Goal: Information Seeking & Learning: Compare options

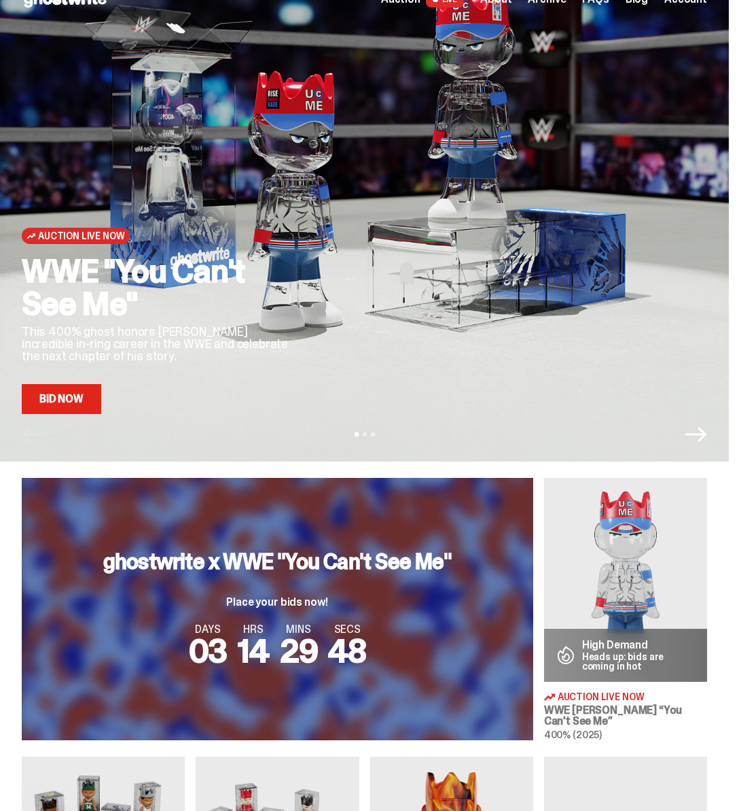
scroll to position [307, 0]
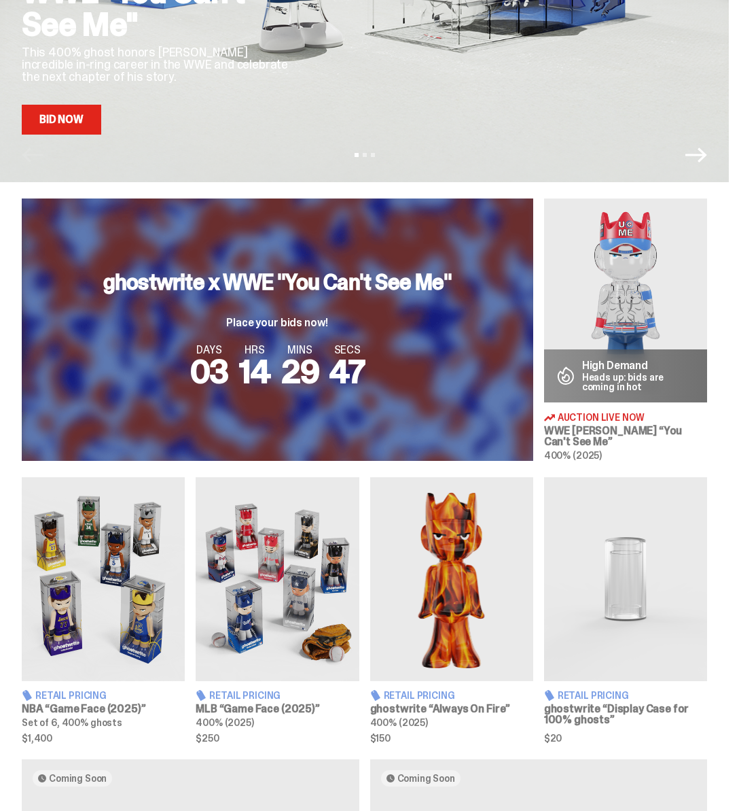
click at [279, 557] on img at bounding box center [277, 579] width 163 height 204
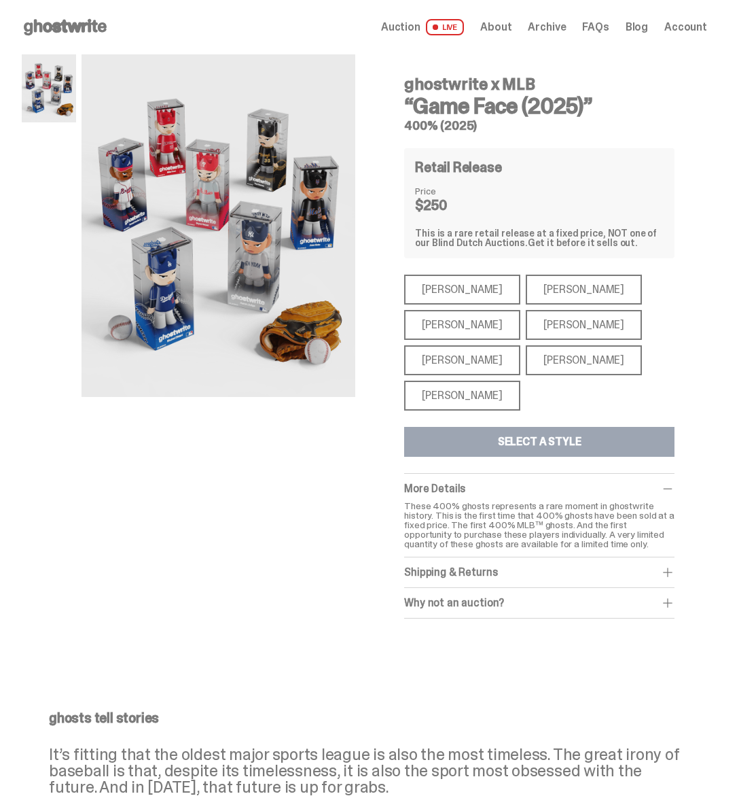
click at [427, 291] on div "[PERSON_NAME]" at bounding box center [462, 290] width 116 height 30
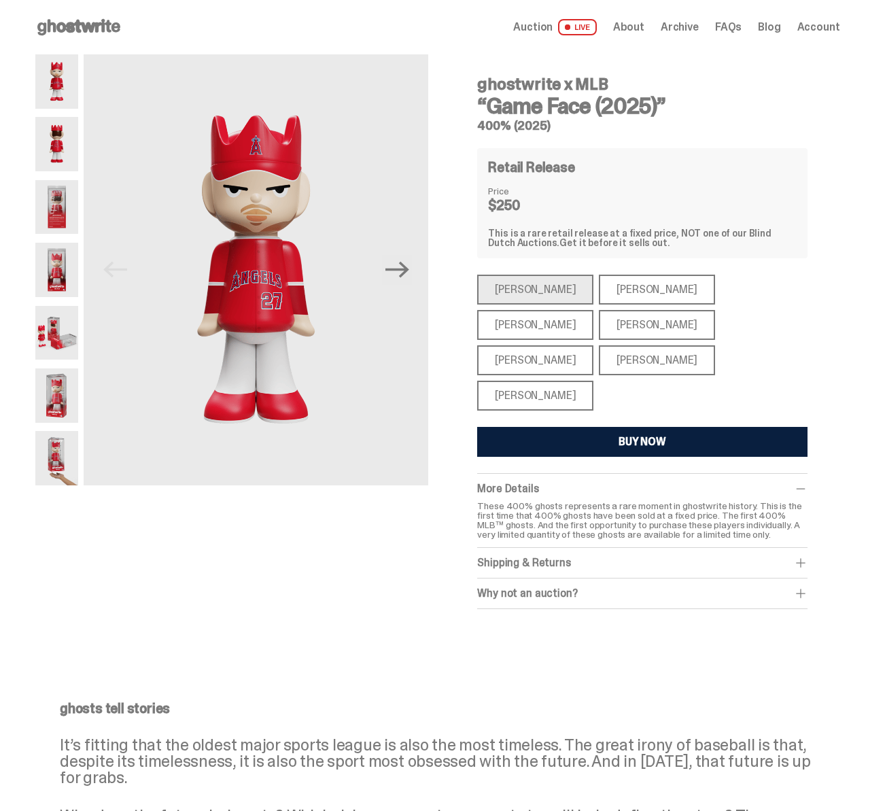
click at [427, 284] on div "[PERSON_NAME]" at bounding box center [657, 290] width 116 height 30
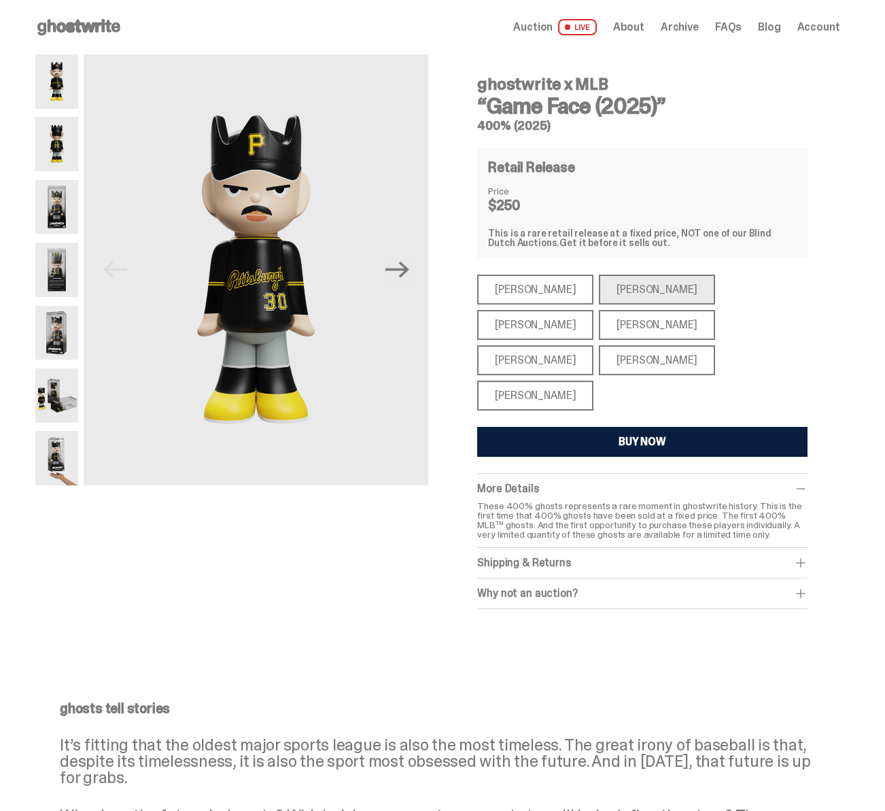
click at [427, 310] on div "[PERSON_NAME]" at bounding box center [535, 325] width 116 height 30
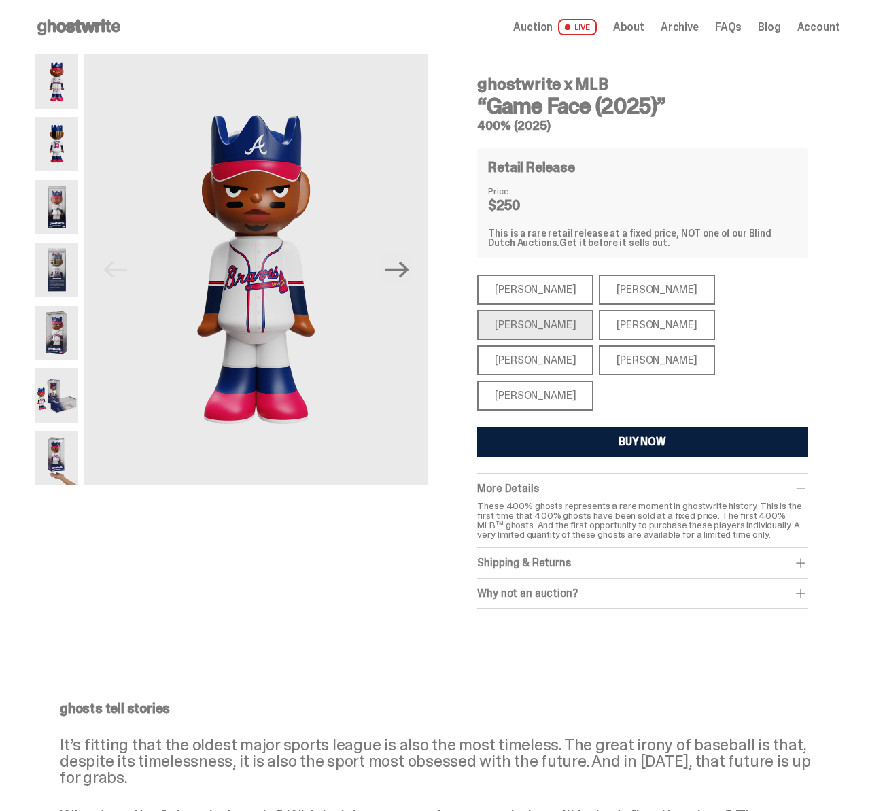
click at [427, 328] on div "[PERSON_NAME]" at bounding box center [657, 325] width 116 height 30
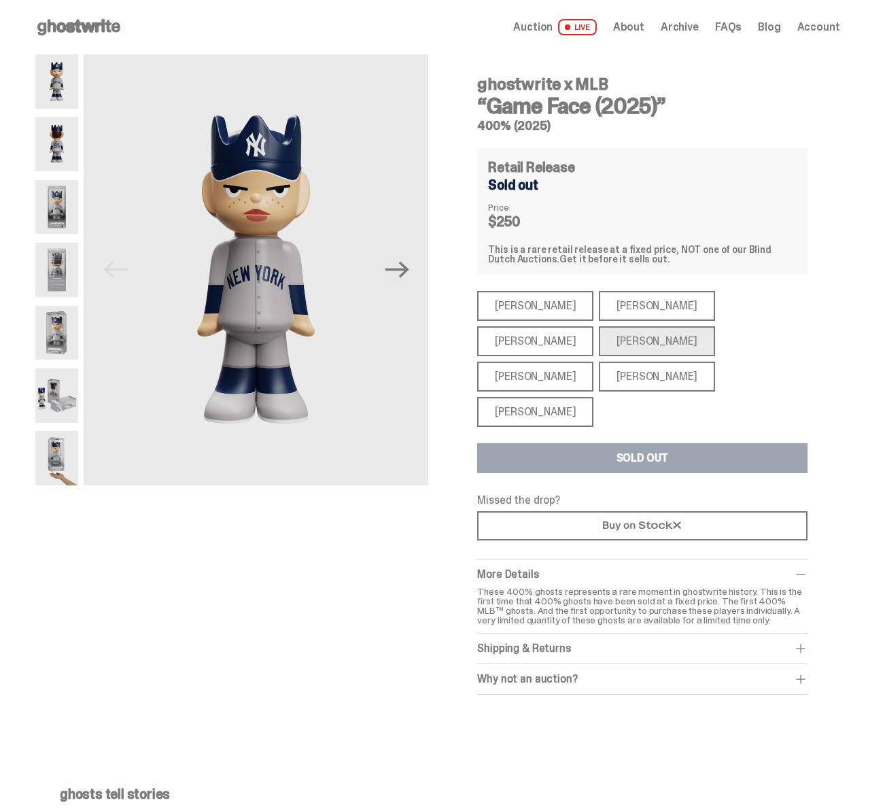
click at [427, 362] on div "[PERSON_NAME]" at bounding box center [535, 377] width 116 height 30
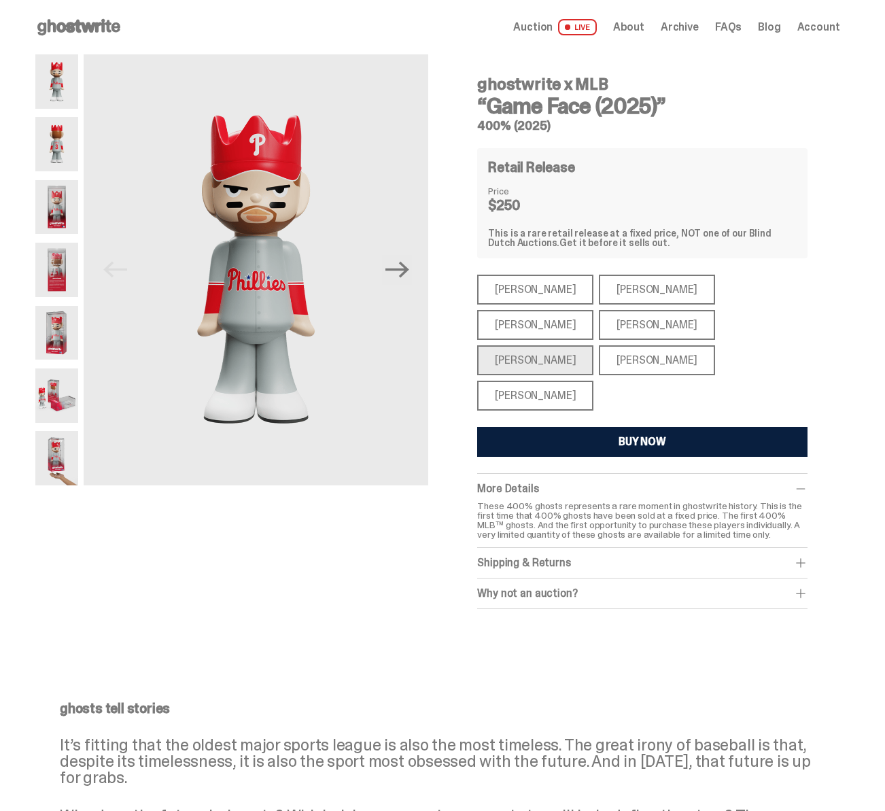
click at [427, 345] on div "[PERSON_NAME]" at bounding box center [657, 360] width 116 height 30
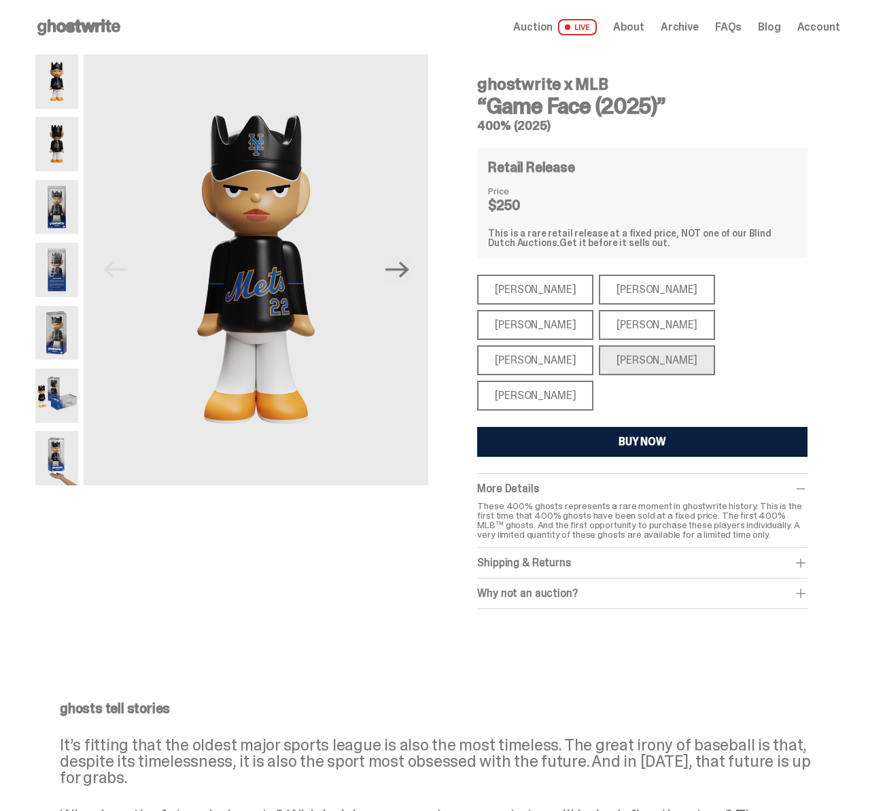
click at [427, 381] on div "[PERSON_NAME]" at bounding box center [535, 396] width 116 height 30
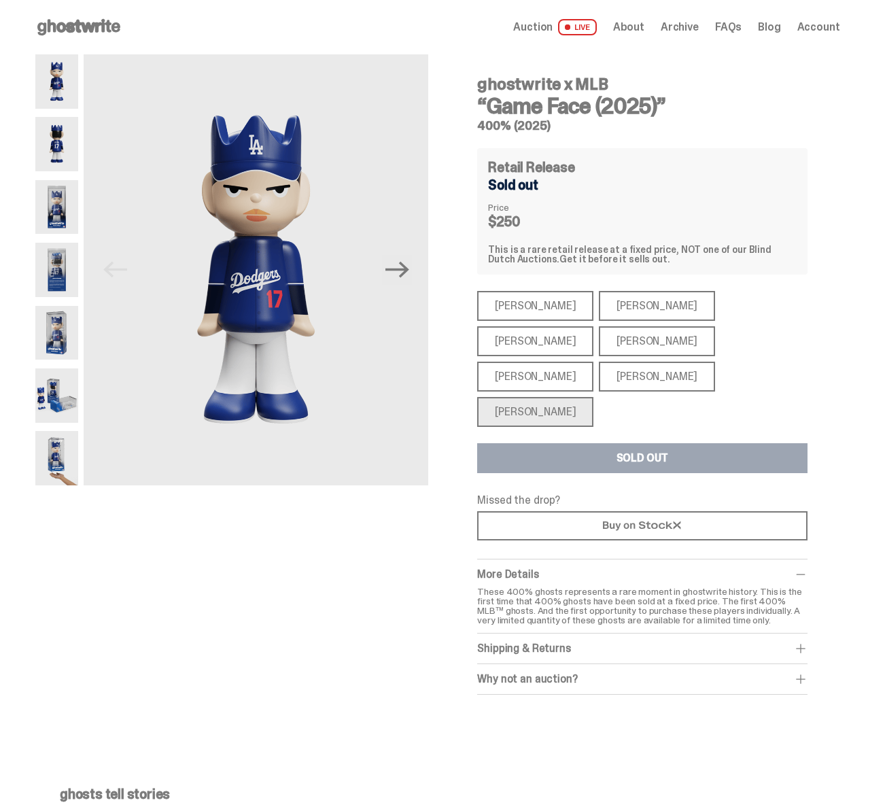
click at [427, 355] on div "[PERSON_NAME] [PERSON_NAME] [PERSON_NAME] [PERSON_NAME] [PERSON_NAME] [PERSON_N…" at bounding box center [642, 359] width 330 height 136
click at [427, 362] on div "[PERSON_NAME]" at bounding box center [657, 377] width 116 height 30
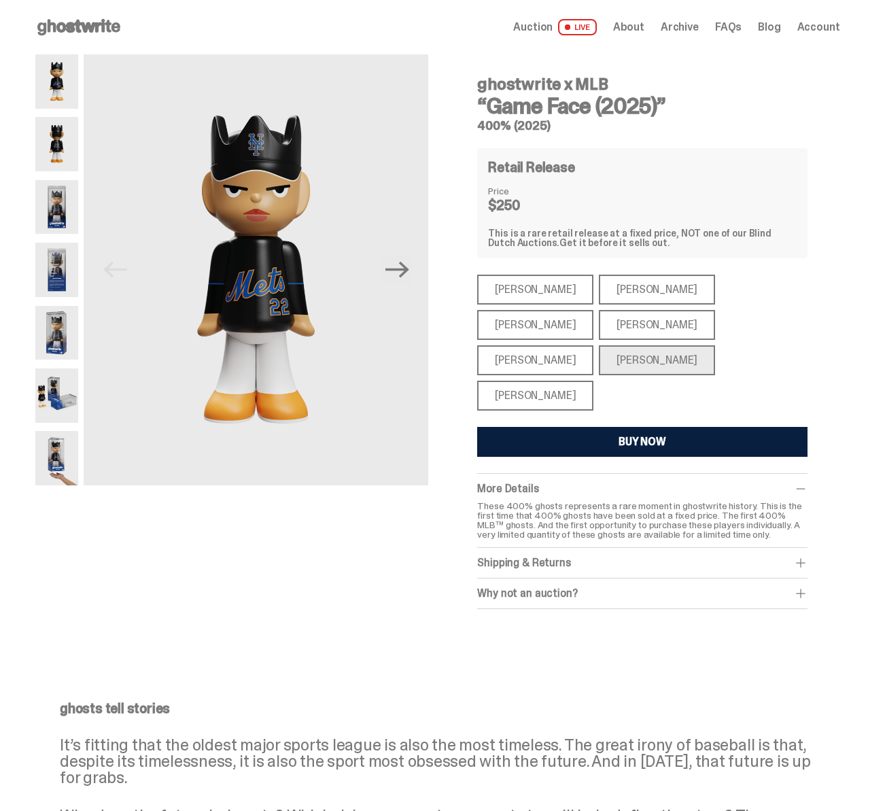
click at [427, 381] on div "[PERSON_NAME]" at bounding box center [535, 396] width 116 height 30
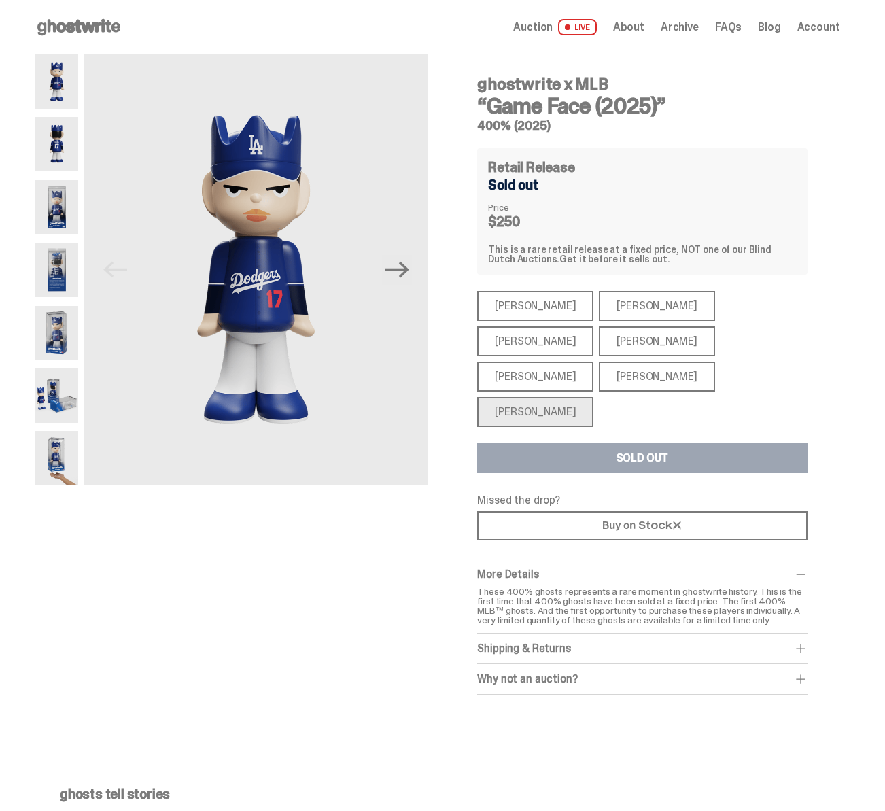
click at [427, 304] on div "[PERSON_NAME]" at bounding box center [657, 306] width 116 height 30
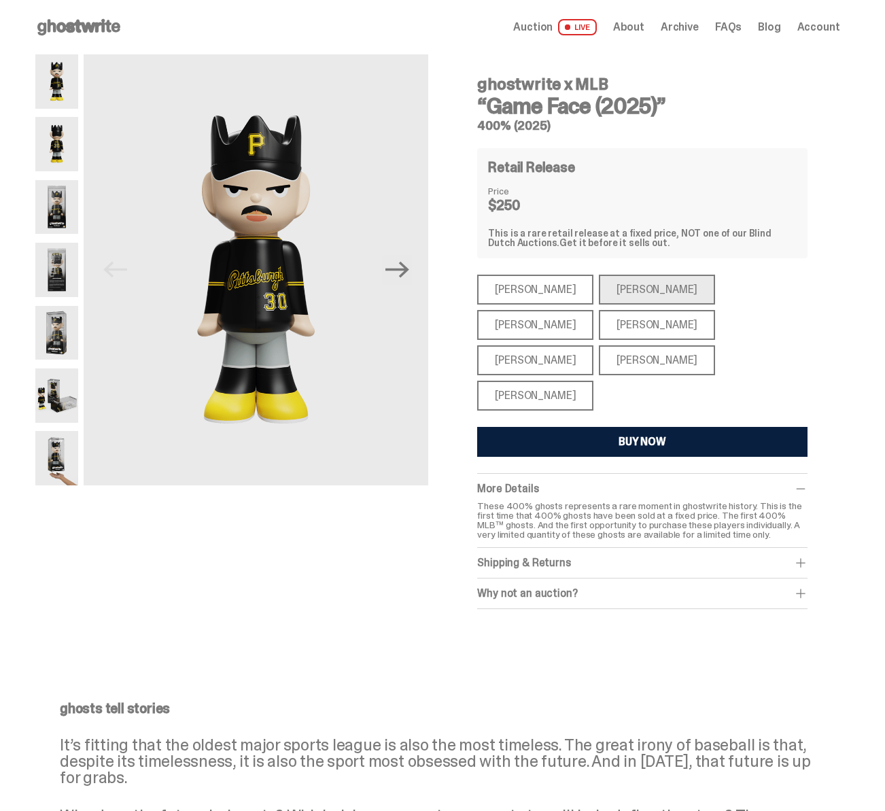
click at [99, 24] on use at bounding box center [78, 27] width 83 height 16
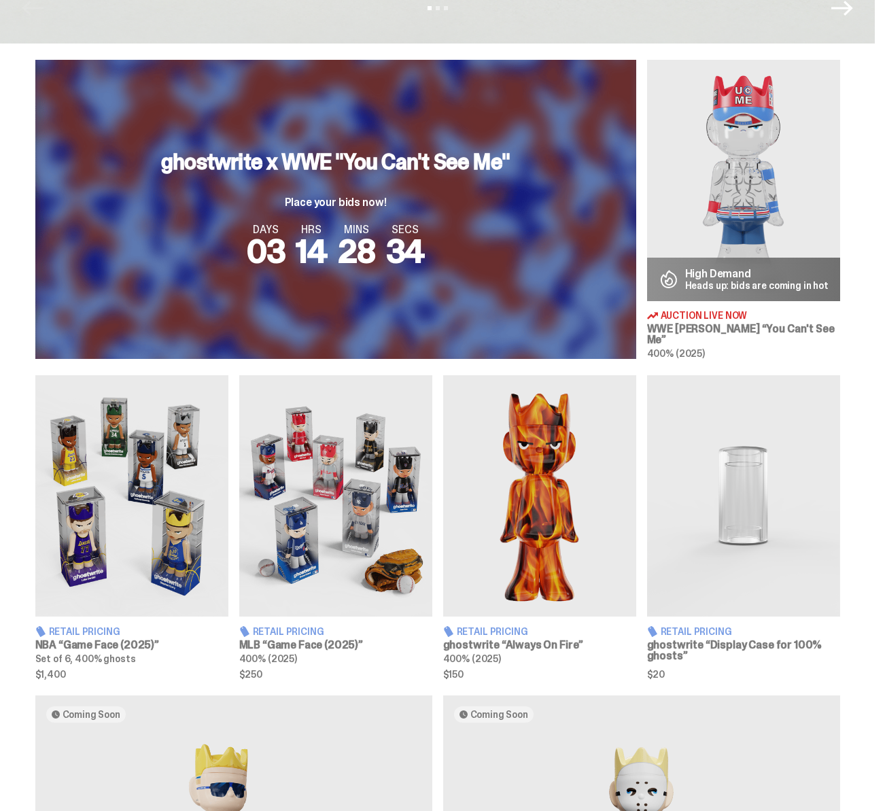
scroll to position [585, 0]
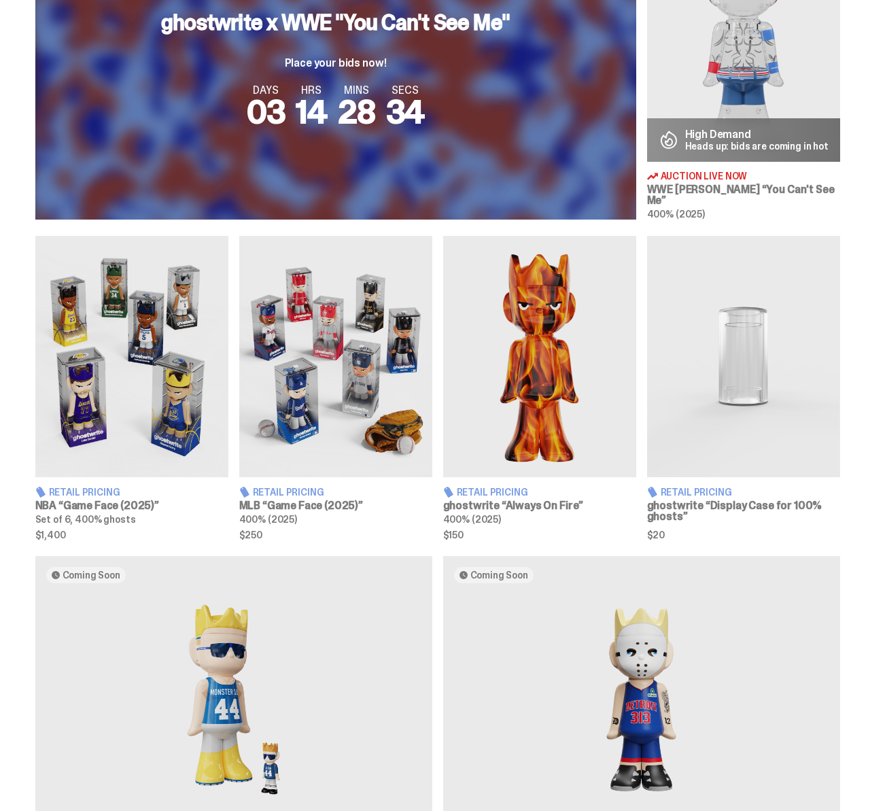
click at [179, 388] on img at bounding box center [131, 356] width 193 height 241
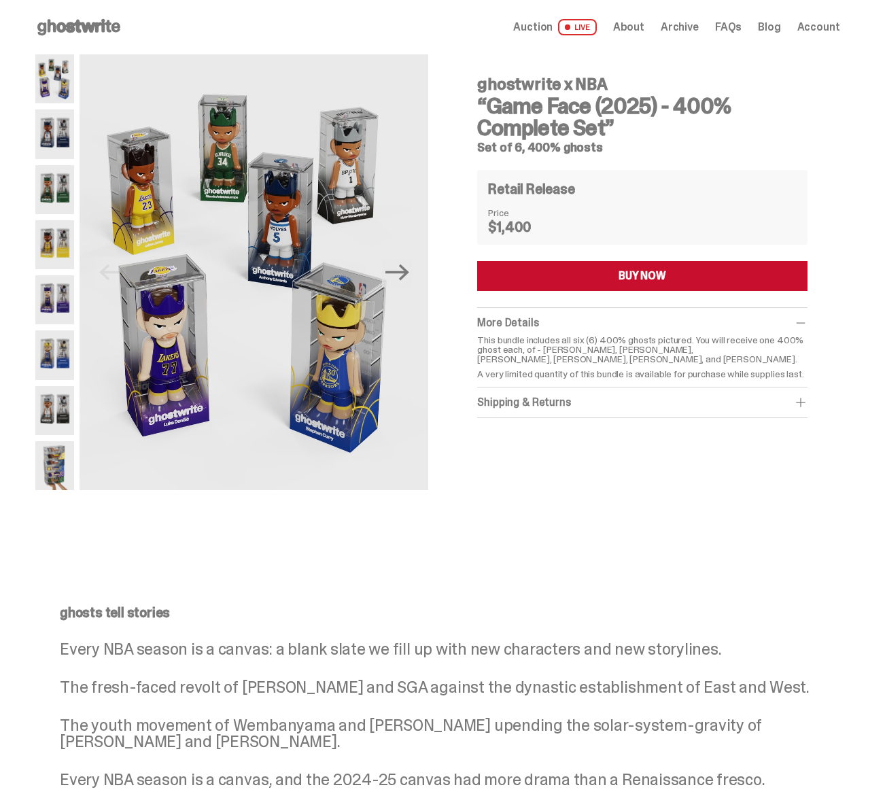
click at [65, 137] on img at bounding box center [54, 133] width 39 height 49
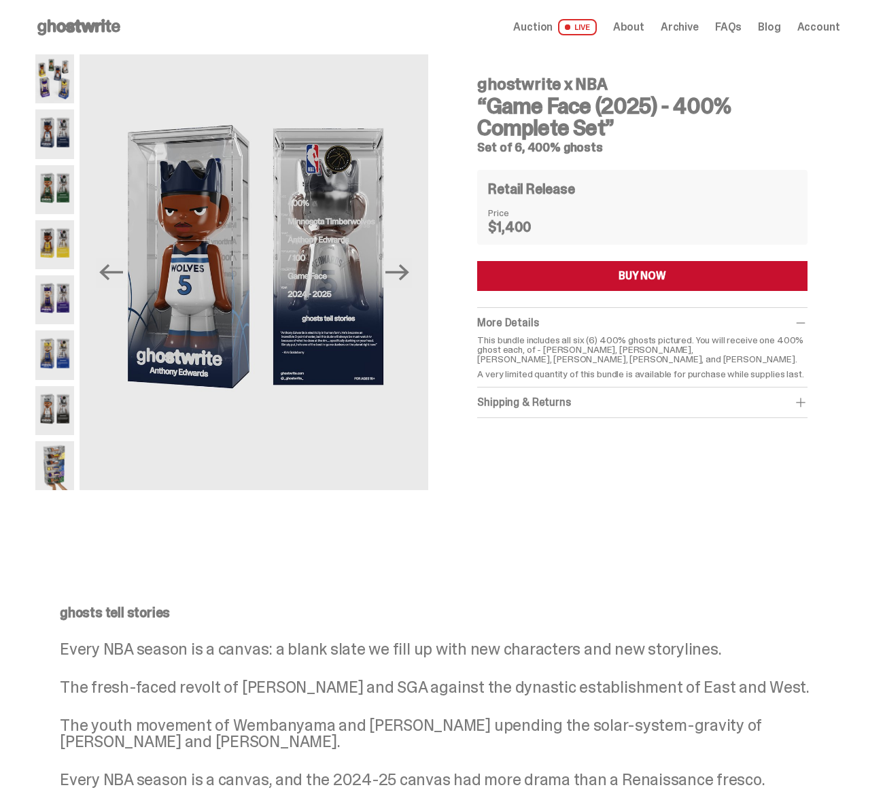
click at [72, 196] on img at bounding box center [54, 189] width 39 height 49
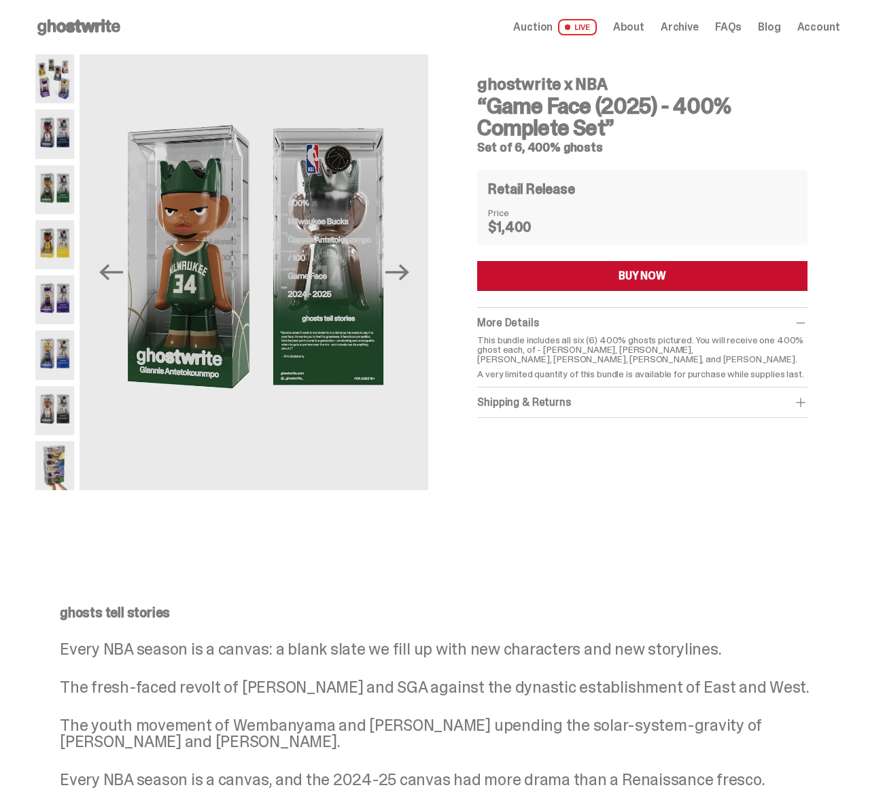
click at [57, 243] on img at bounding box center [54, 244] width 39 height 49
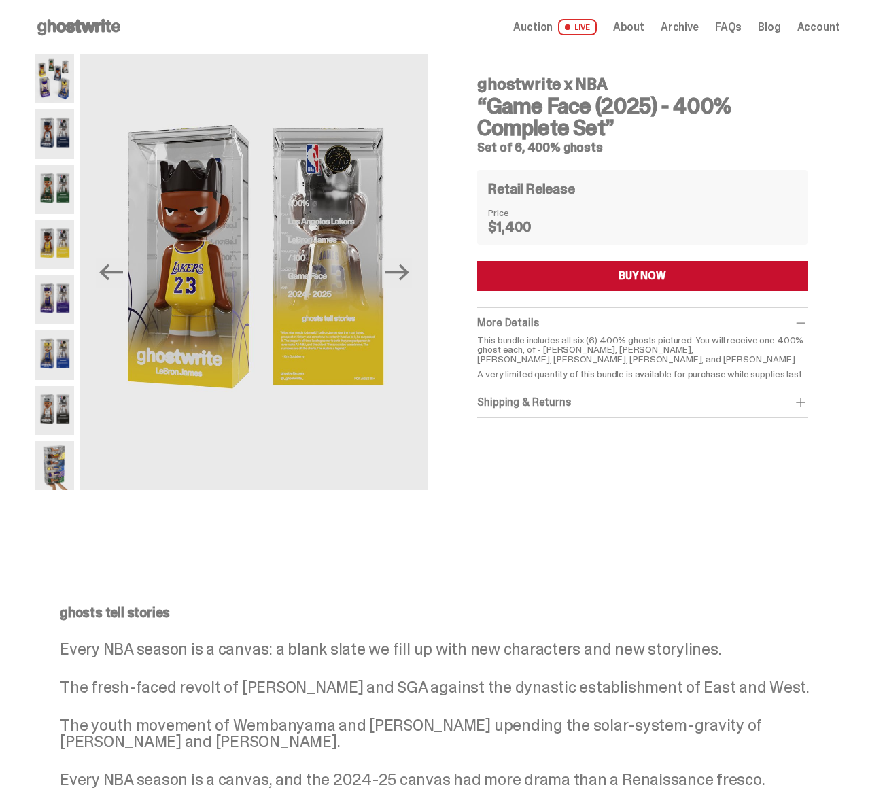
click at [56, 301] on img at bounding box center [54, 299] width 39 height 49
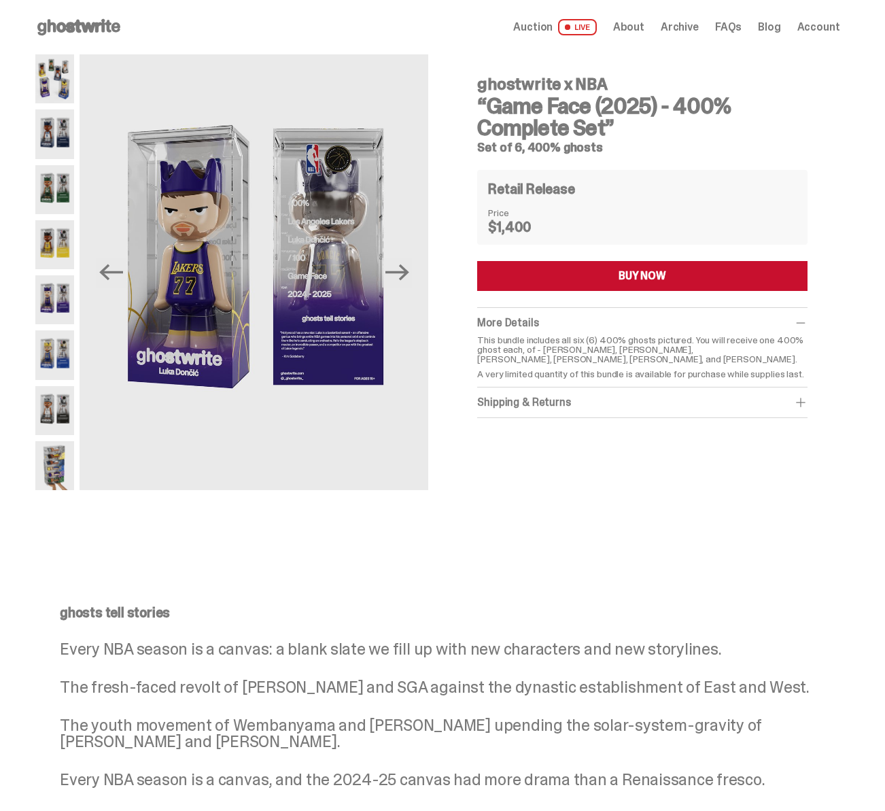
scroll to position [37, 0]
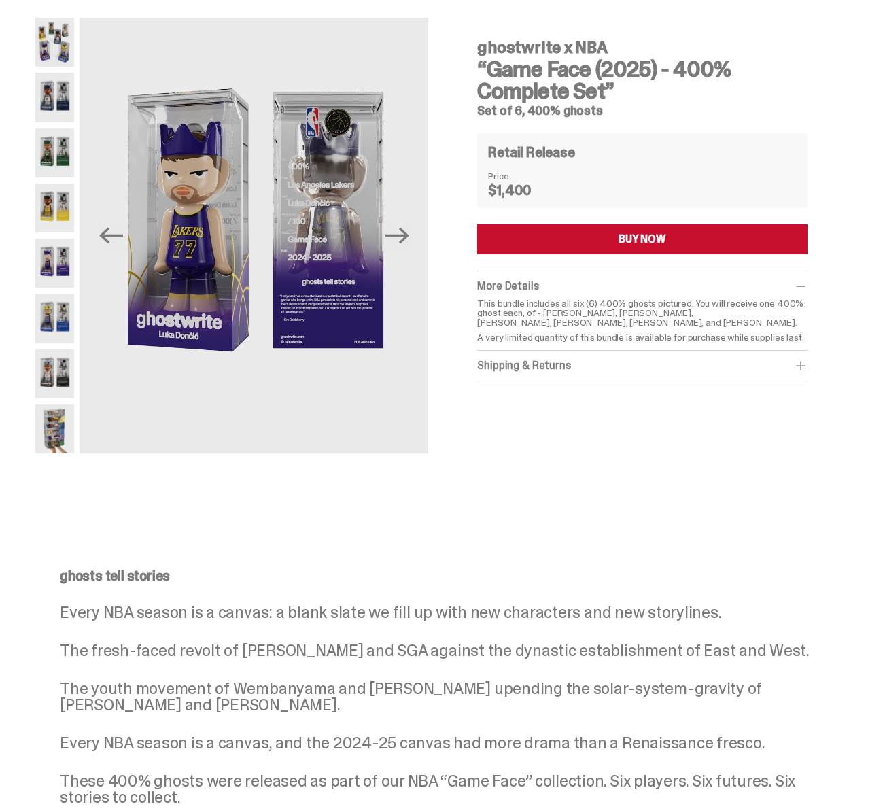
click at [54, 360] on img at bounding box center [54, 373] width 39 height 49
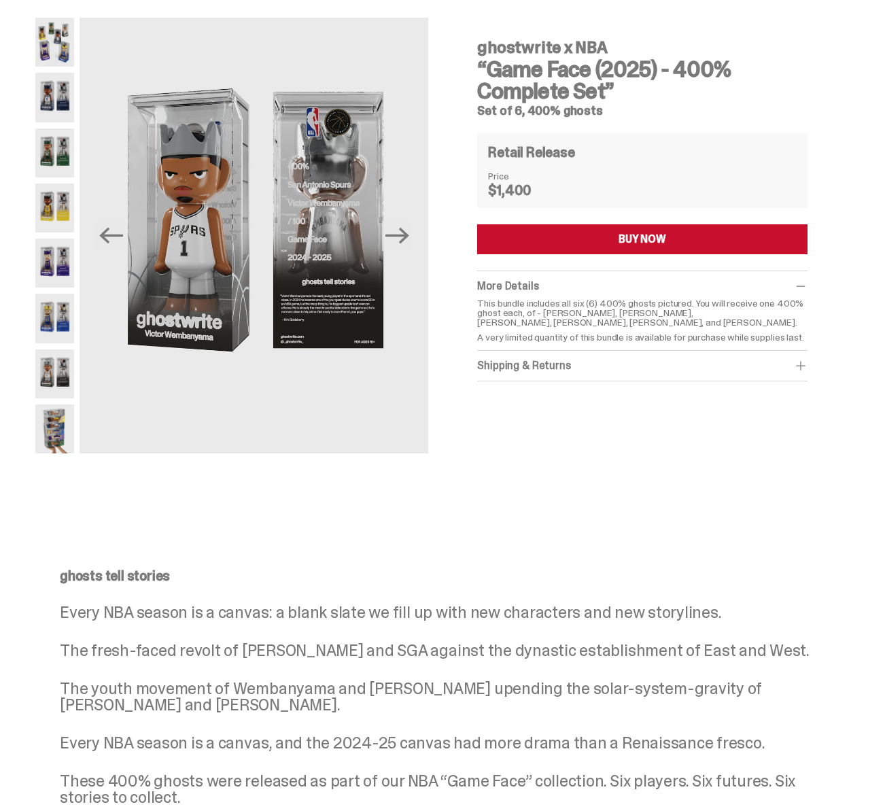
click at [50, 302] on img at bounding box center [54, 318] width 39 height 49
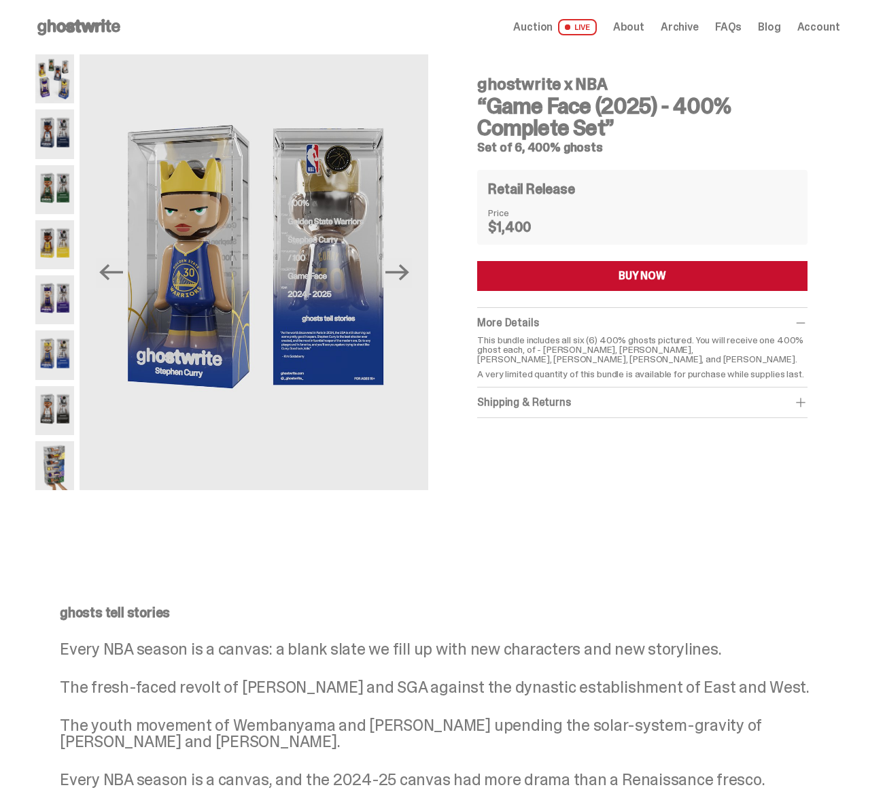
click at [64, 456] on img at bounding box center [54, 465] width 39 height 49
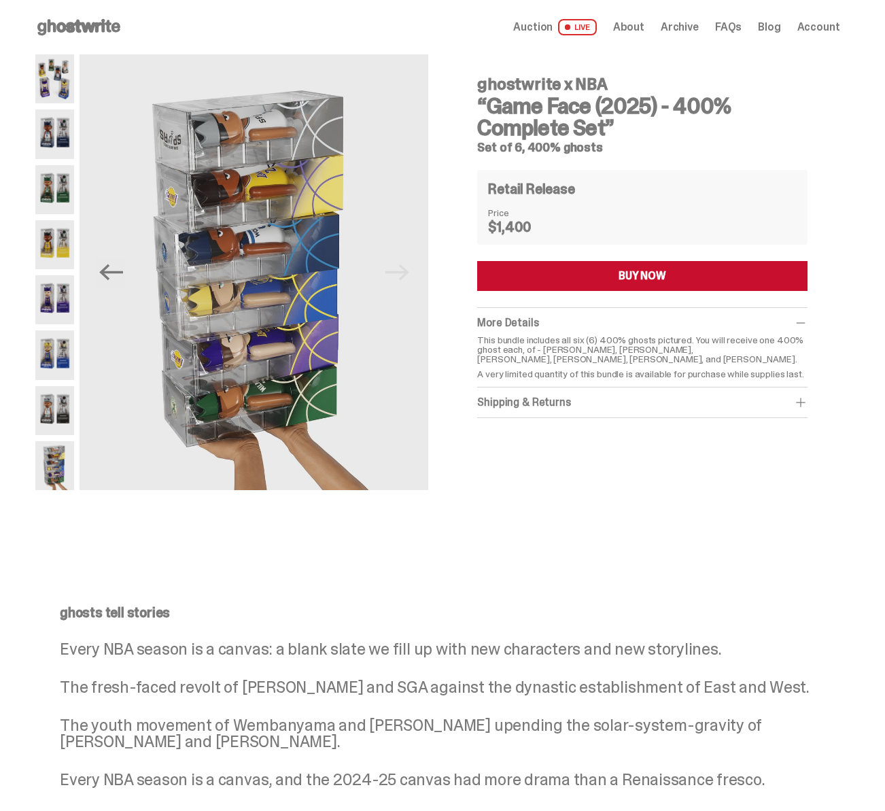
click at [58, 410] on img at bounding box center [54, 410] width 39 height 49
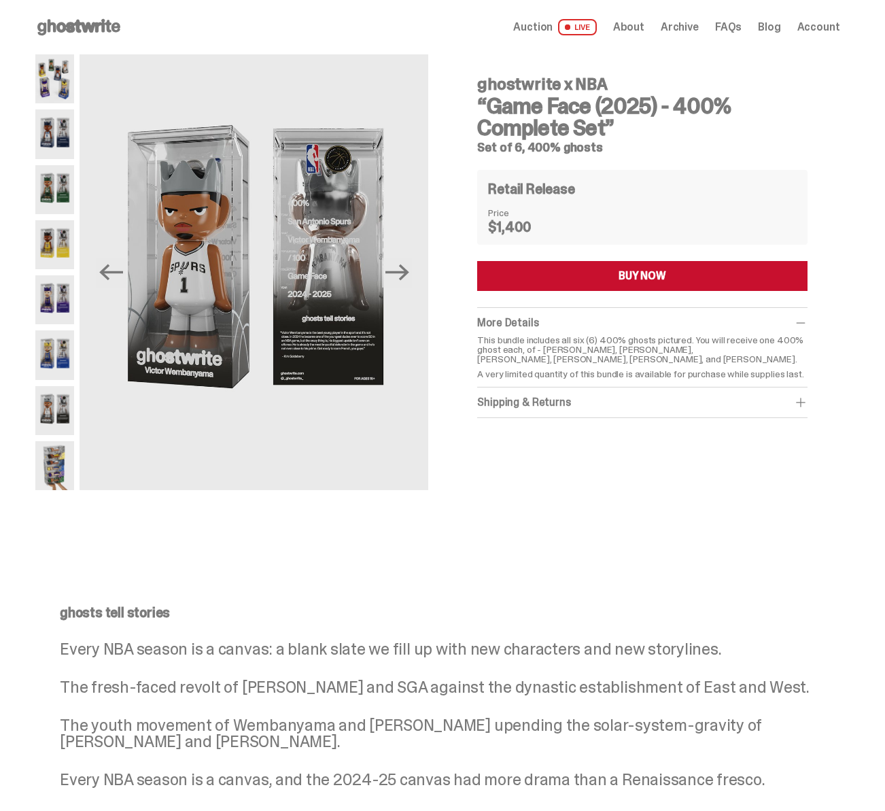
click at [56, 370] on img at bounding box center [54, 354] width 39 height 49
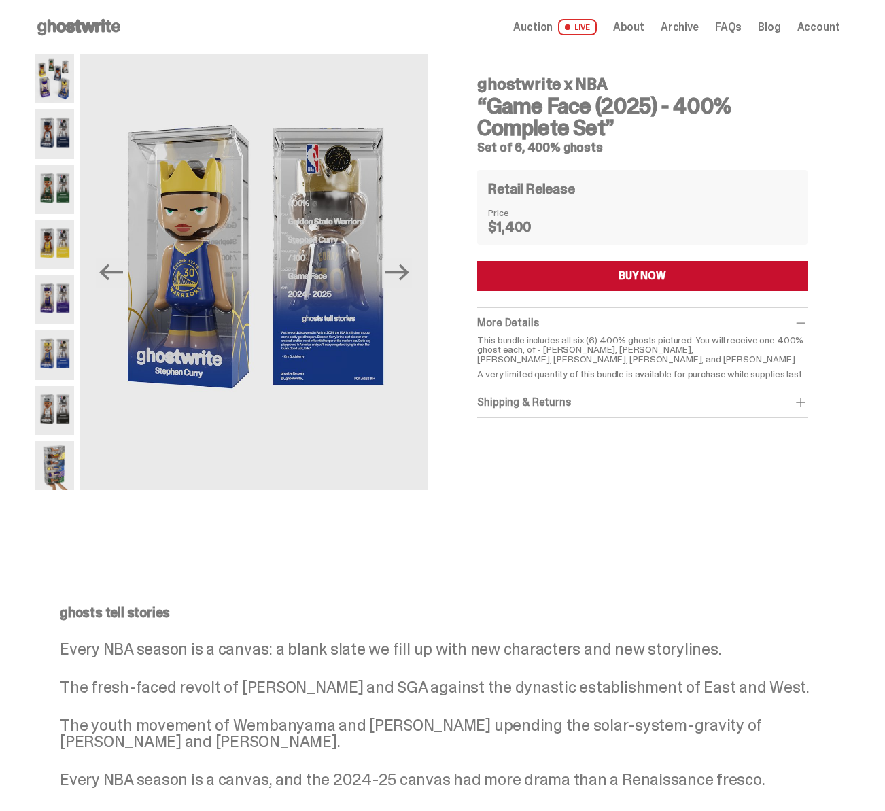
click at [59, 317] on img at bounding box center [54, 299] width 39 height 49
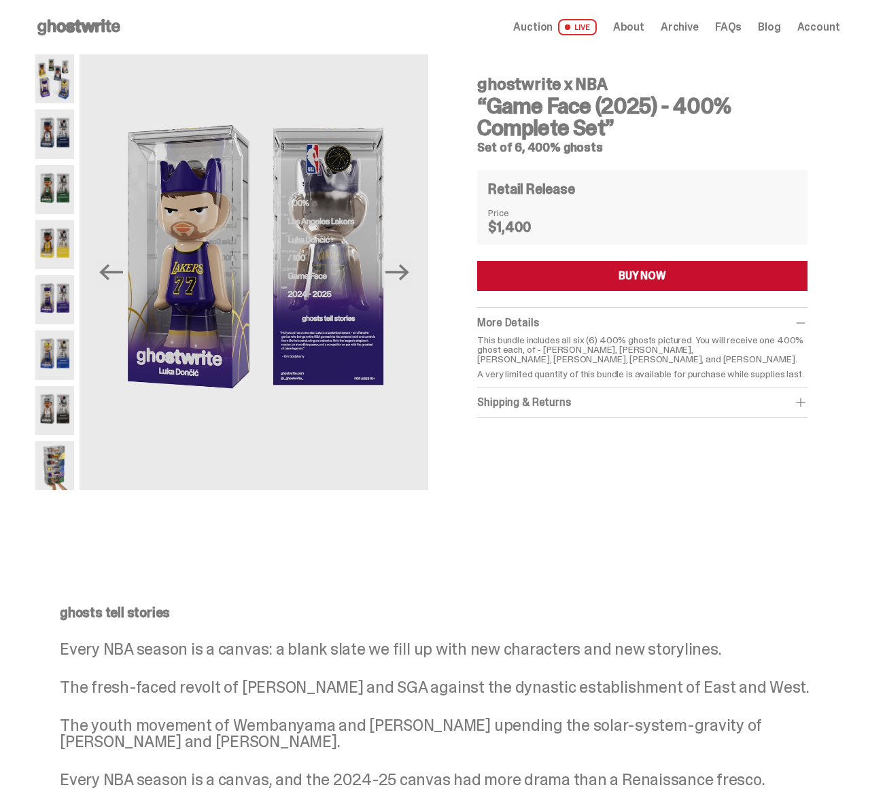
click at [69, 273] on div at bounding box center [54, 272] width 39 height 436
click at [65, 252] on img at bounding box center [54, 244] width 39 height 49
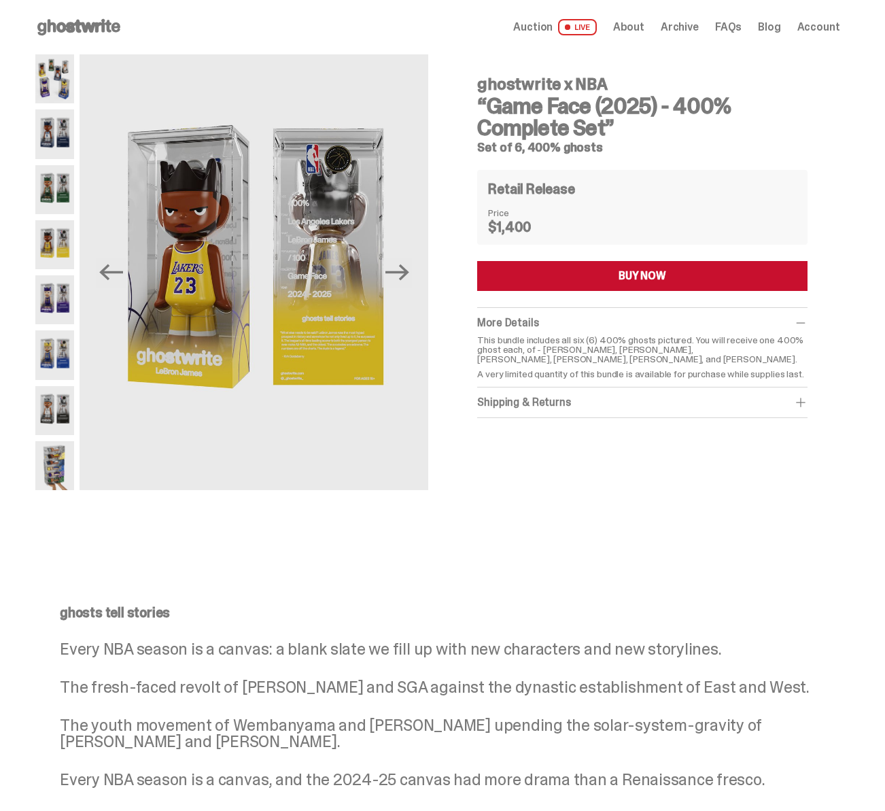
click at [60, 317] on img at bounding box center [54, 299] width 39 height 49
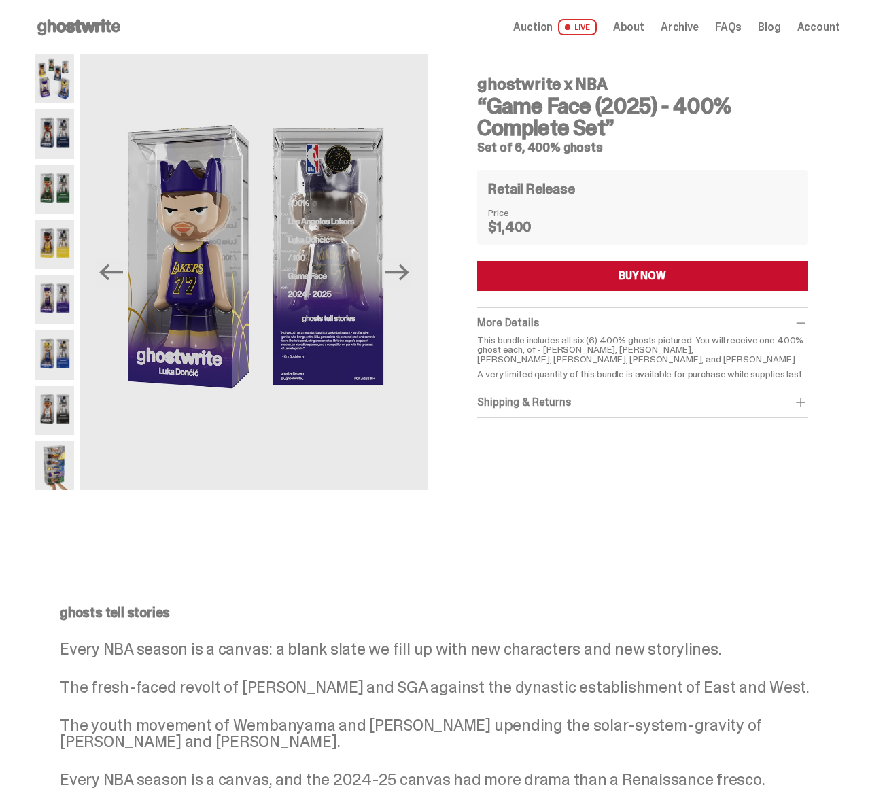
click at [49, 399] on img at bounding box center [54, 410] width 39 height 49
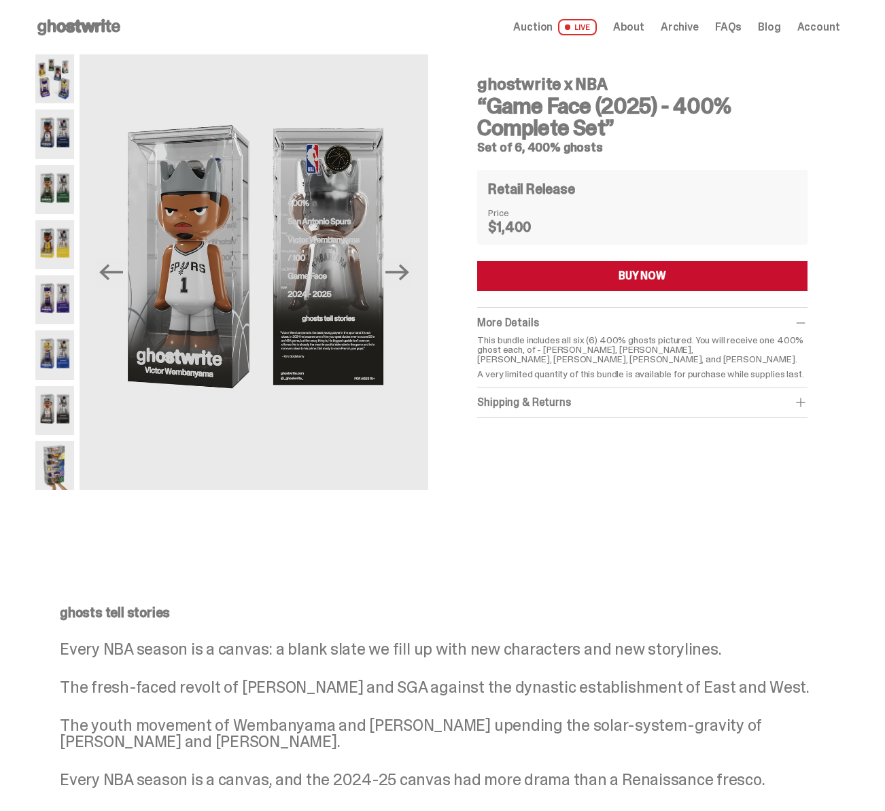
click at [60, 137] on img at bounding box center [54, 133] width 39 height 49
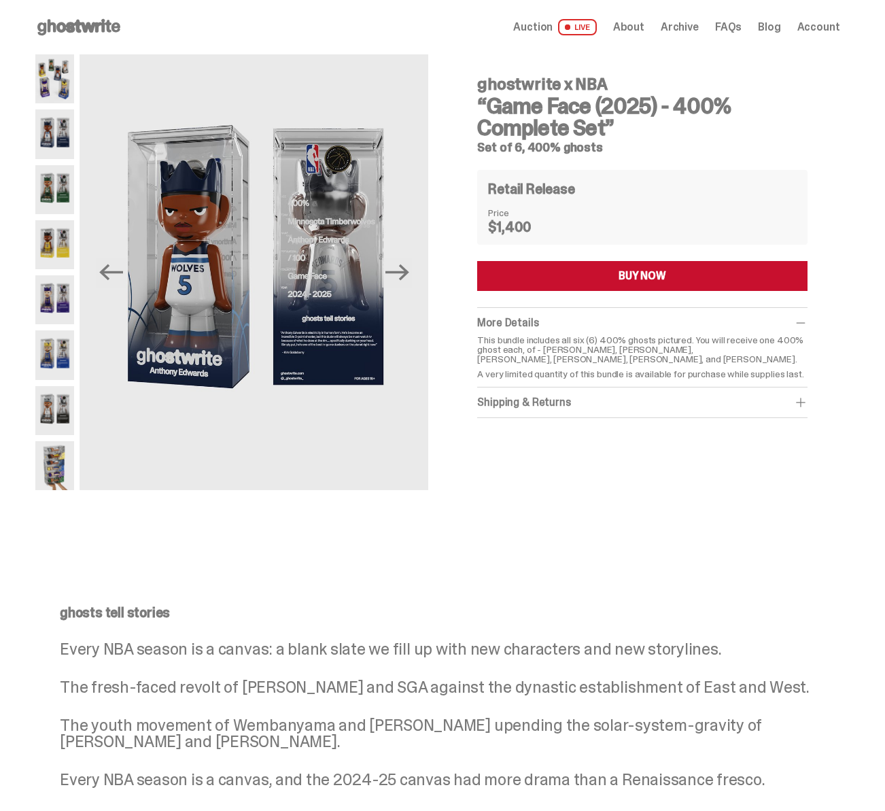
click at [51, 351] on img at bounding box center [54, 354] width 39 height 49
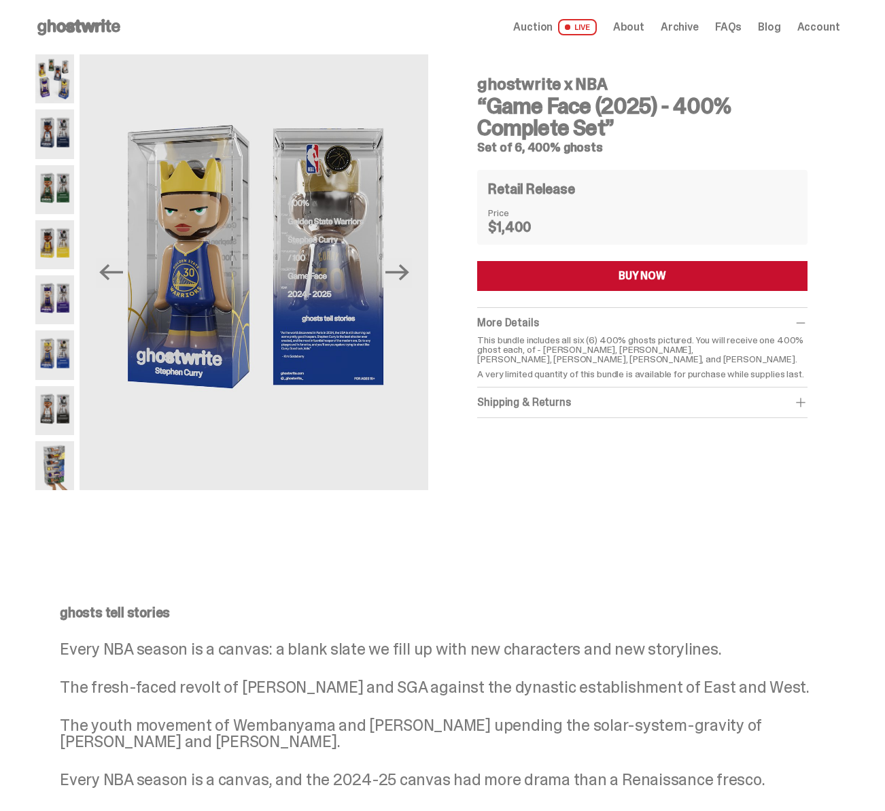
click at [60, 128] on img at bounding box center [54, 133] width 39 height 49
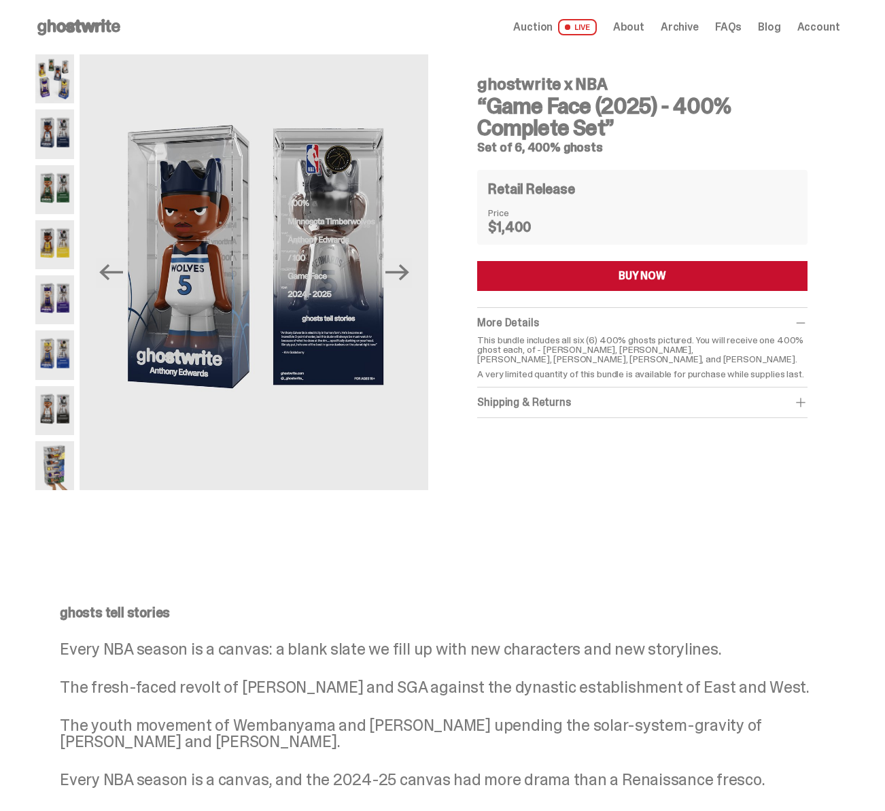
click at [56, 189] on img at bounding box center [54, 189] width 39 height 49
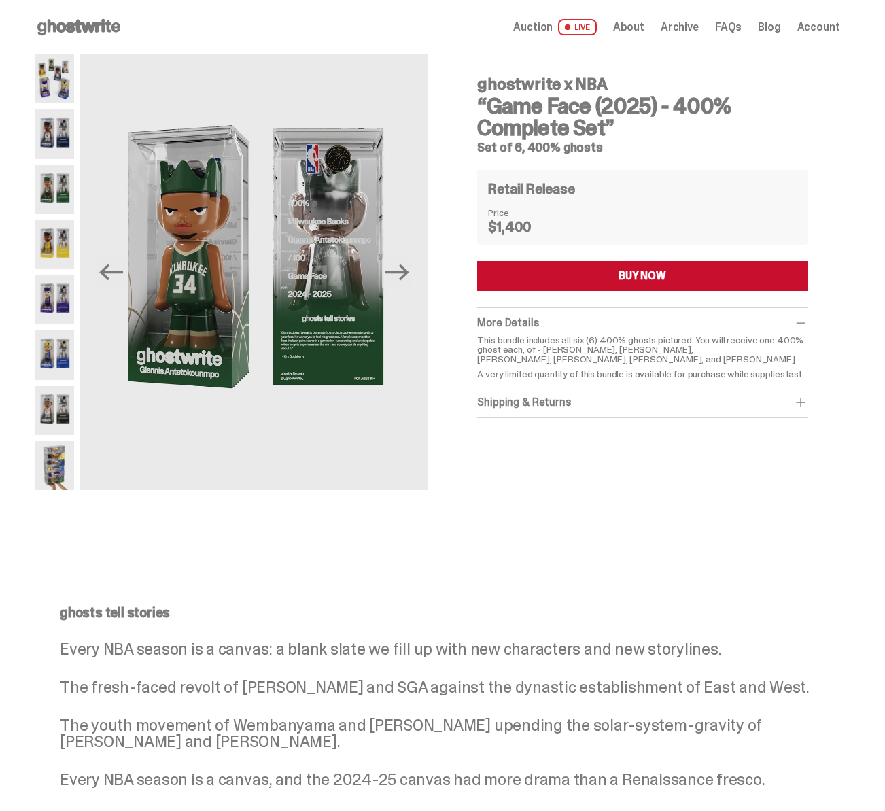
click at [55, 124] on img at bounding box center [54, 133] width 39 height 49
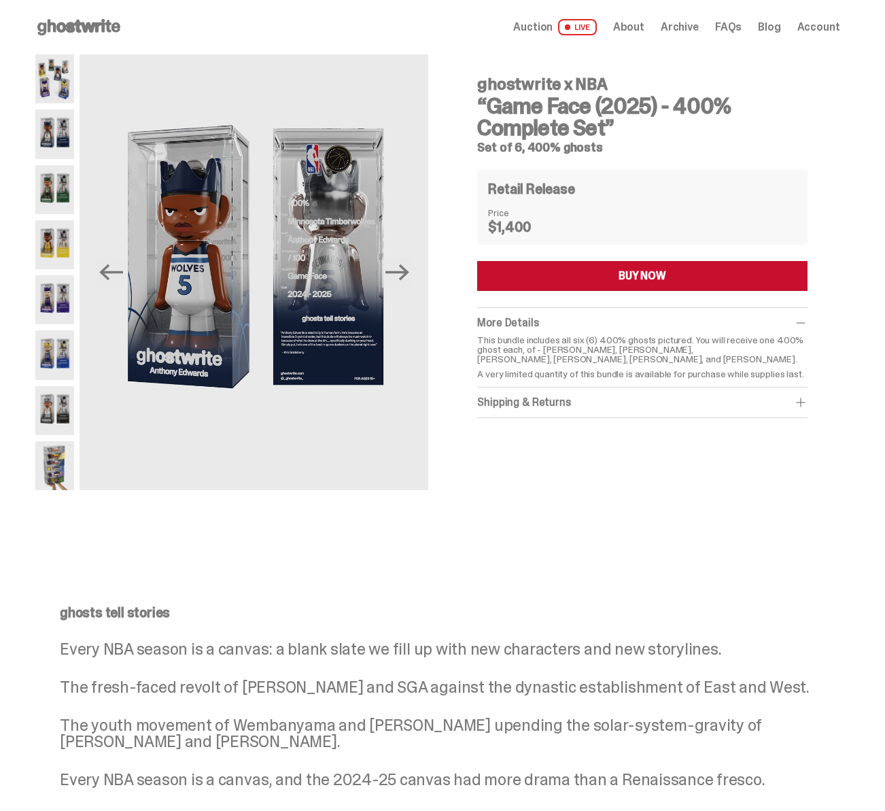
click at [52, 171] on img at bounding box center [54, 189] width 39 height 49
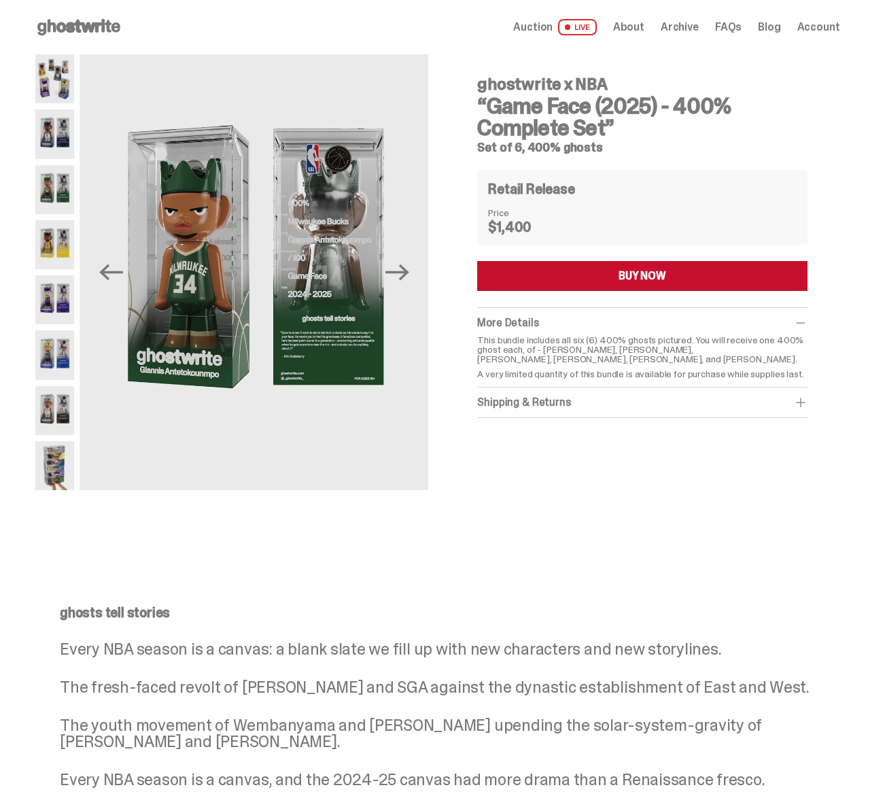
click at [50, 238] on img at bounding box center [54, 244] width 39 height 49
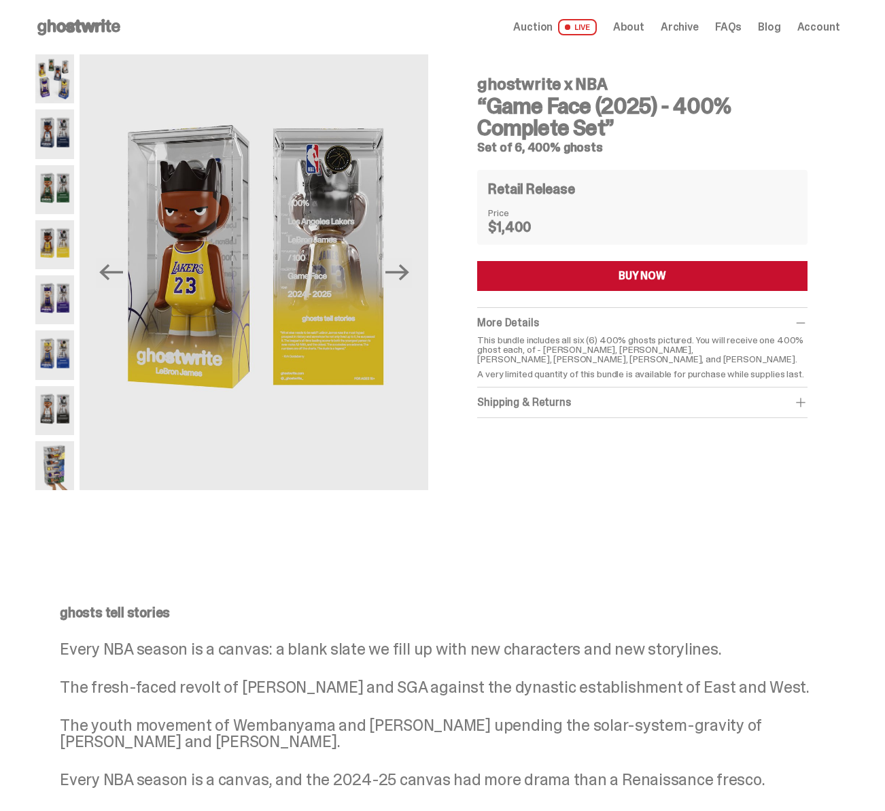
click at [52, 361] on img at bounding box center [54, 354] width 39 height 49
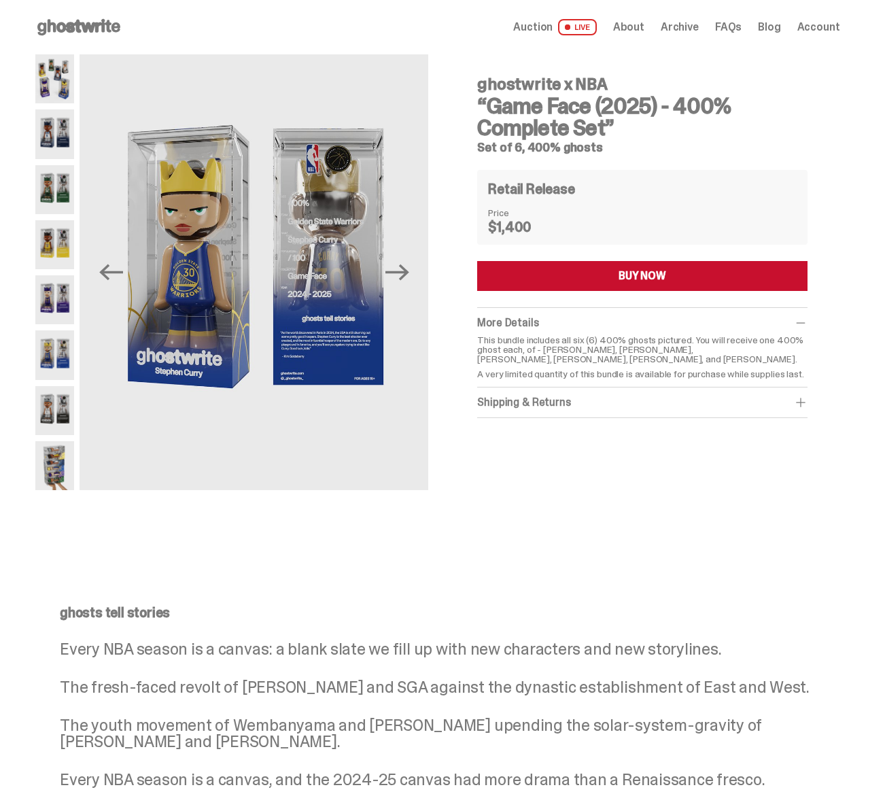
click at [50, 409] on img at bounding box center [54, 410] width 39 height 49
